Goal: Task Accomplishment & Management: Manage account settings

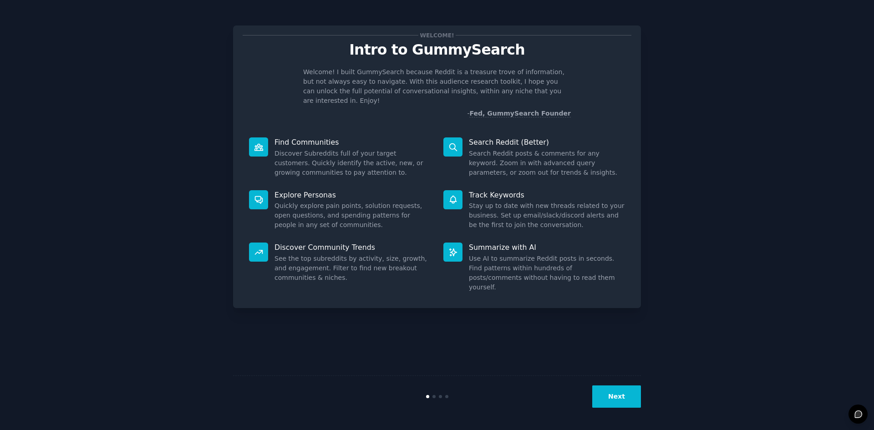
click at [611, 397] on button "Next" at bounding box center [617, 397] width 49 height 22
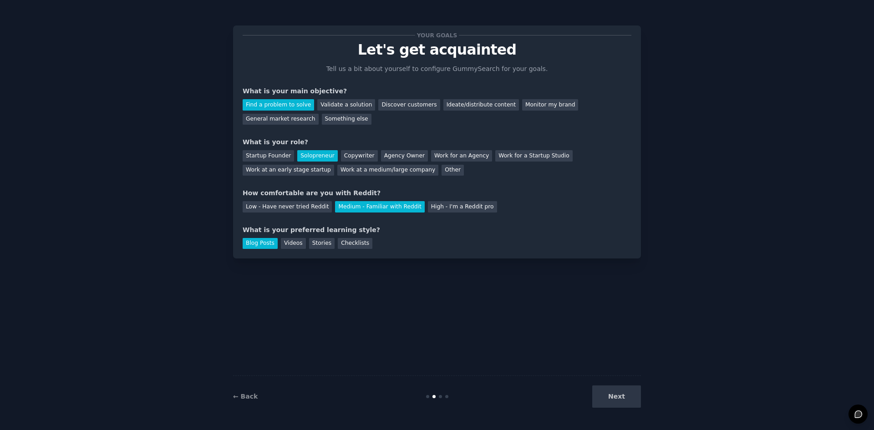
click at [615, 403] on div "Next" at bounding box center [573, 397] width 136 height 22
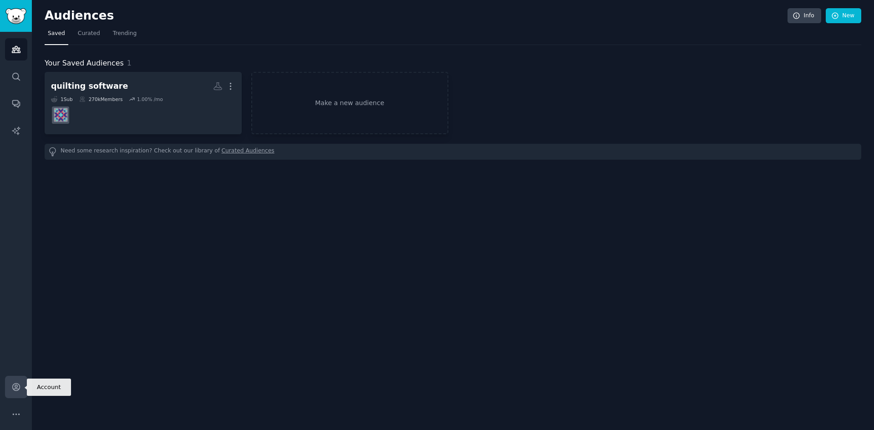
click at [15, 389] on icon "Sidebar" at bounding box center [15, 387] width 7 height 7
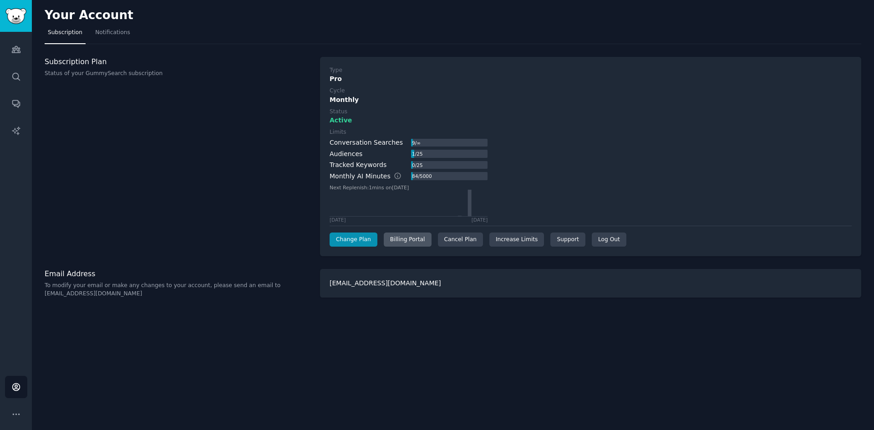
click at [423, 241] on div "Billing Portal" at bounding box center [408, 240] width 48 height 15
click at [407, 238] on div "Billing Portal" at bounding box center [408, 240] width 48 height 15
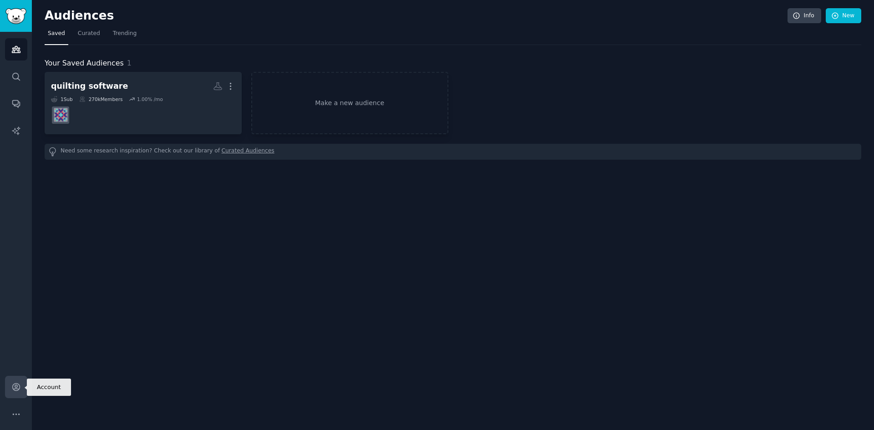
click at [21, 381] on link "Account" at bounding box center [16, 387] width 22 height 22
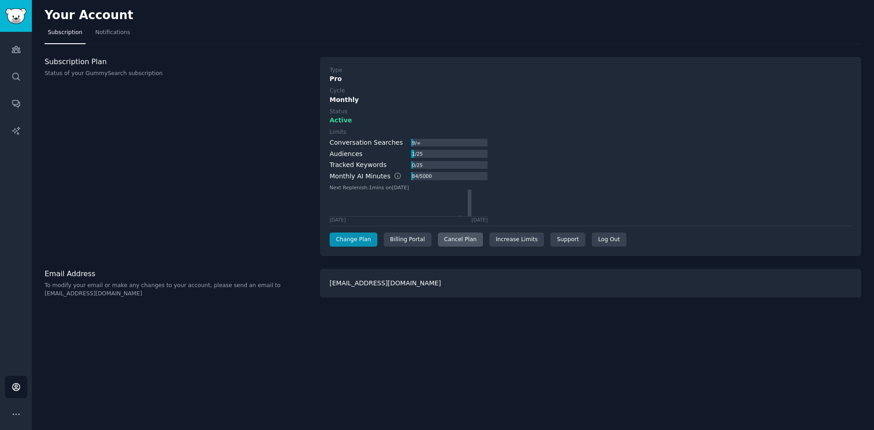
click at [459, 243] on div "Cancel Plan" at bounding box center [460, 240] width 45 height 15
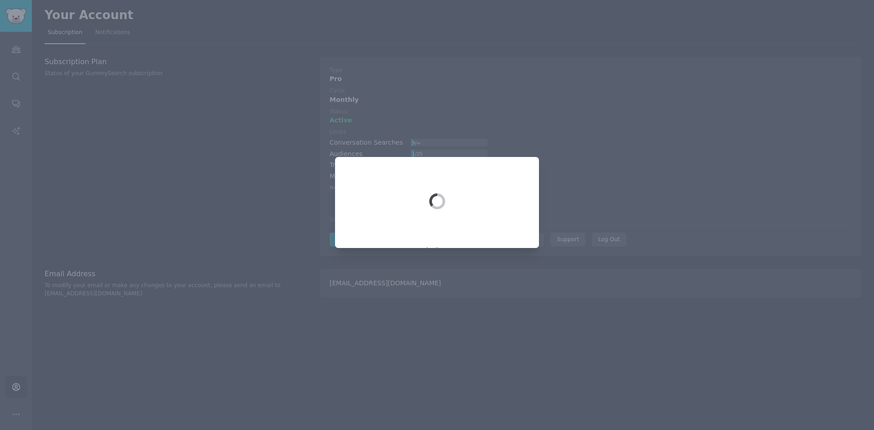
click at [575, 157] on div at bounding box center [437, 215] width 874 height 430
click at [559, 163] on div at bounding box center [437, 215] width 874 height 430
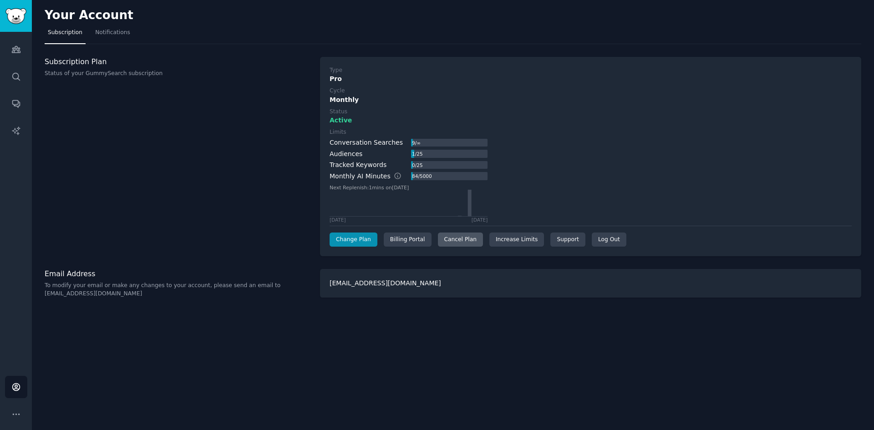
click at [459, 245] on div "Cancel Plan" at bounding box center [460, 240] width 45 height 15
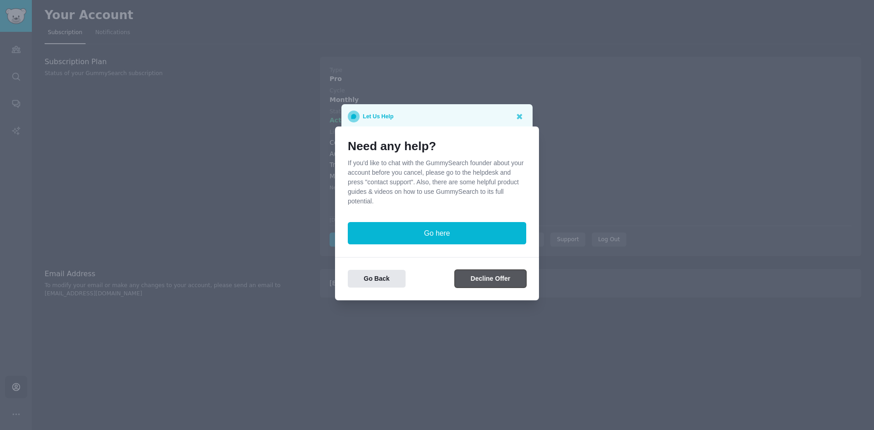
click at [487, 280] on button "Decline Offer" at bounding box center [491, 279] width 72 height 18
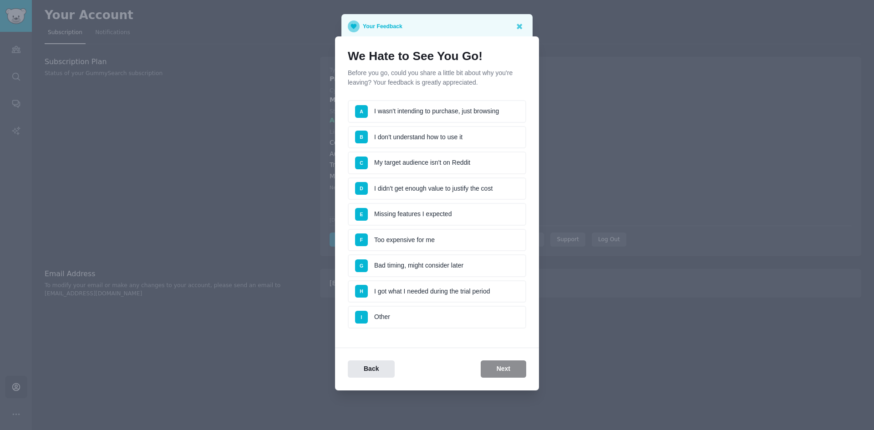
click at [457, 117] on li "A I wasn't intending to purchase, just browsing" at bounding box center [437, 111] width 179 height 23
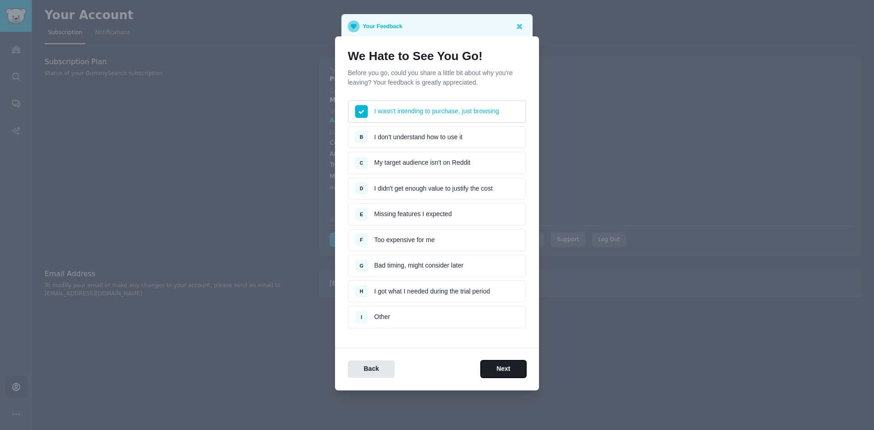
click at [506, 368] on button "Next" at bounding box center [504, 370] width 46 height 18
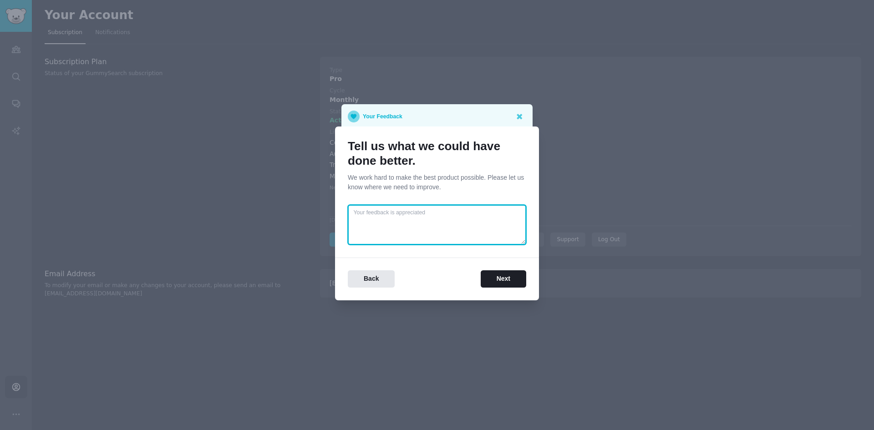
click at [458, 225] on textarea at bounding box center [437, 225] width 179 height 40
type textarea "lower the price :)"
click at [495, 286] on button "Next" at bounding box center [504, 280] width 46 height 18
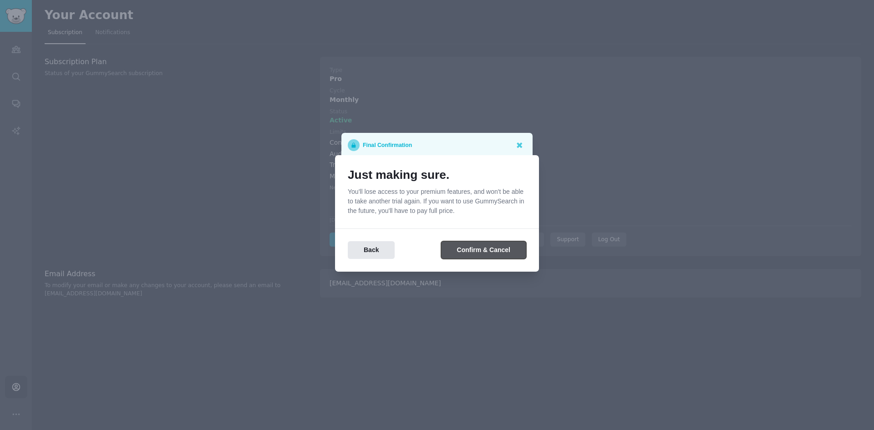
click at [475, 243] on button "Confirm & Cancel" at bounding box center [483, 250] width 85 height 18
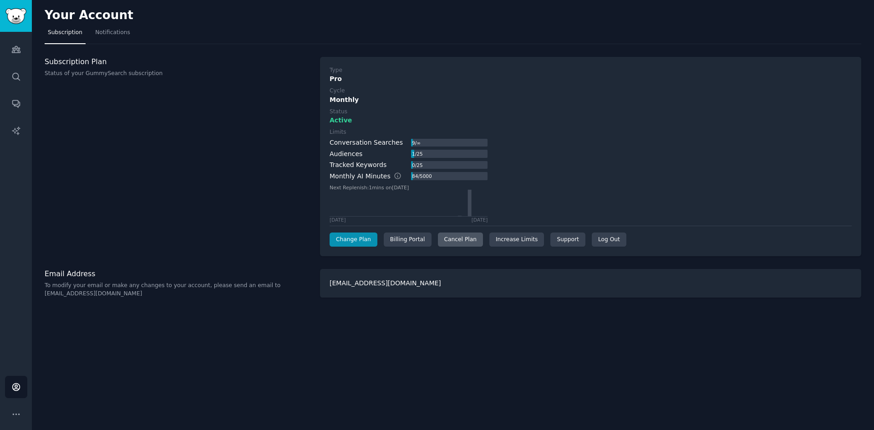
click at [465, 241] on div "Cancel Plan" at bounding box center [460, 240] width 45 height 15
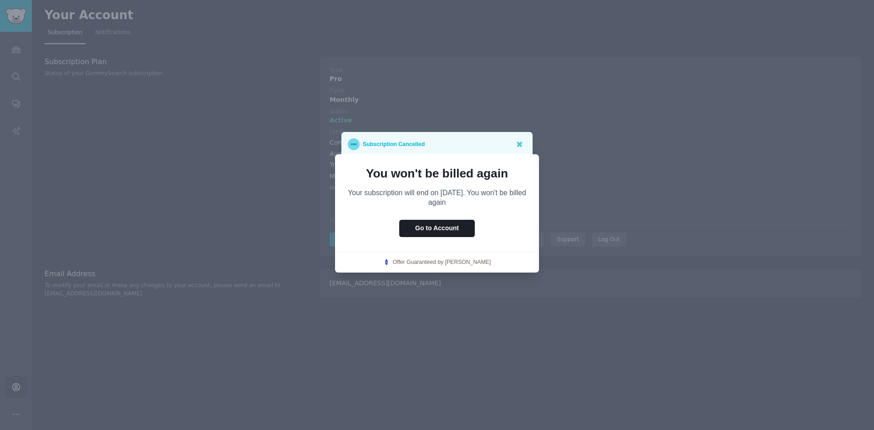
click at [605, 173] on div at bounding box center [437, 215] width 874 height 430
